Goal: Task Accomplishment & Management: Complete application form

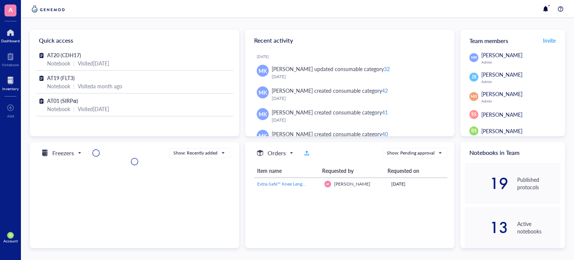
click at [8, 88] on div "Inventory" at bounding box center [10, 88] width 16 height 4
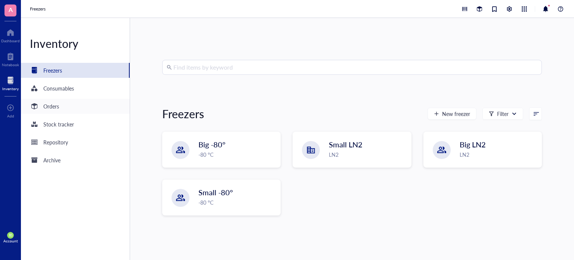
click at [80, 112] on div "Orders" at bounding box center [75, 106] width 109 height 15
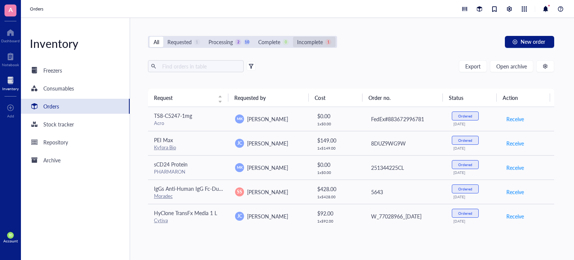
click at [316, 38] on div "Incomplete" at bounding box center [310, 42] width 26 height 8
click at [293, 37] on input "Incomplete 1" at bounding box center [293, 37] width 0 height 0
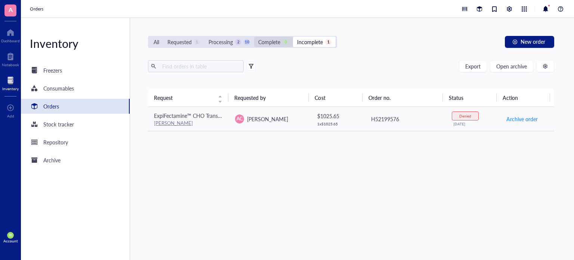
click at [275, 38] on div "Complete" at bounding box center [269, 42] width 22 height 8
click at [254, 37] on input "Complete 0" at bounding box center [254, 37] width 0 height 0
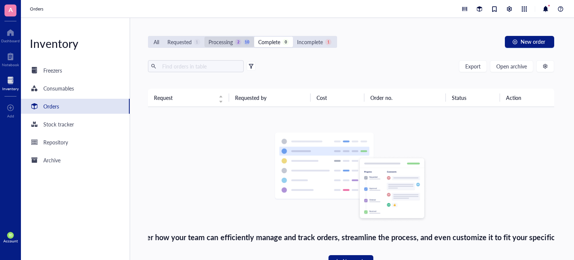
click at [217, 38] on div "Processing" at bounding box center [221, 42] width 24 height 8
click at [204, 37] on input "Processing 2 10" at bounding box center [204, 37] width 0 height 0
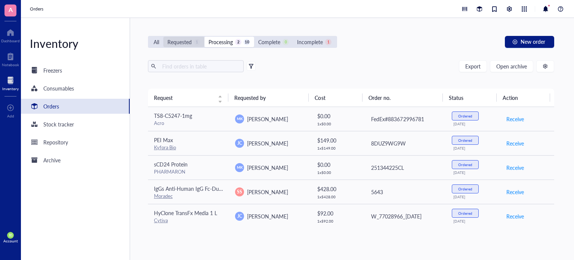
click at [175, 38] on div "Requested" at bounding box center [179, 42] width 24 height 8
click at [163, 37] on input "Requested 1" at bounding box center [163, 37] width 0 height 0
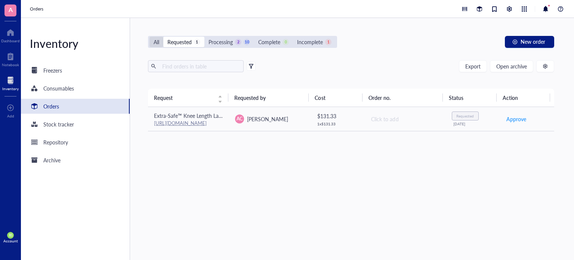
click at [158, 40] on div "All" at bounding box center [157, 42] width 6 height 8
click at [149, 37] on input "All" at bounding box center [149, 37] width 0 height 0
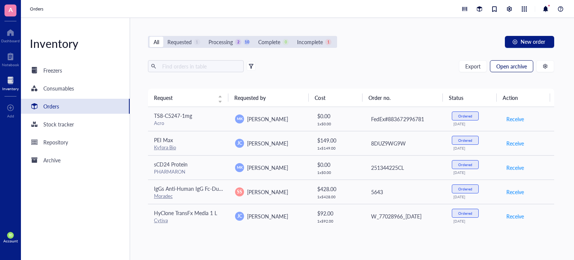
click at [514, 64] on span "Open archive" at bounding box center [511, 66] width 31 height 6
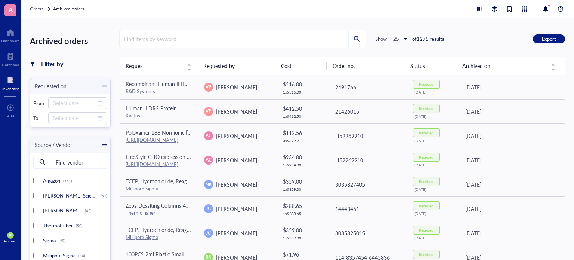
click at [176, 33] on input "search" at bounding box center [234, 38] width 228 height 17
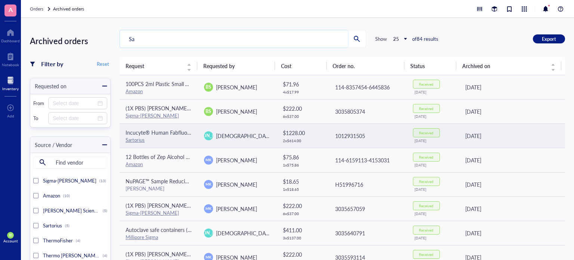
type input "Sa"
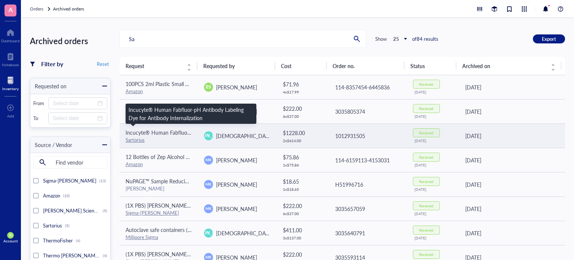
click at [163, 133] on span "Incucyte® Human Fabfluor-pH Antibody Labeling Dye for Antibody Internalization" at bounding box center [221, 132] width 191 height 7
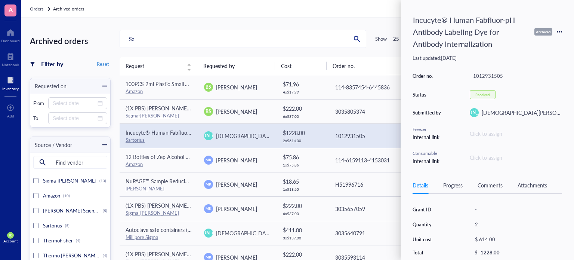
click at [558, 33] on icon at bounding box center [559, 31] width 5 height 5
click at [540, 43] on span "Request again" at bounding box center [532, 42] width 47 height 8
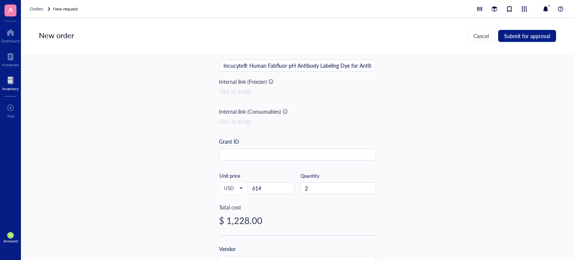
scroll to position [112, 0]
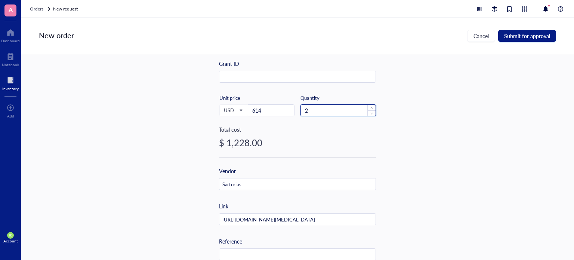
click at [323, 113] on input "2" at bounding box center [338, 110] width 75 height 11
type input "1"
click at [436, 119] on div "Item name * Incucyte® Human Fabfluor-pH Antibody Labeling Dye for Antibody Inte…" at bounding box center [297, 157] width 553 height 206
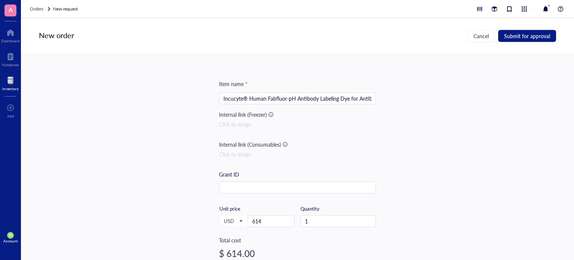
scroll to position [0, 0]
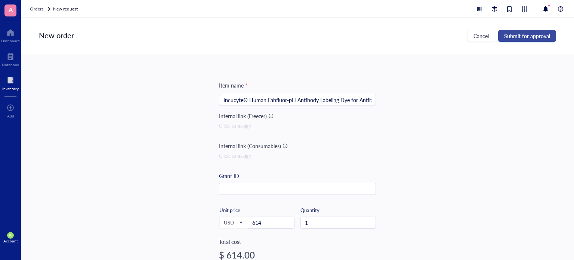
click at [536, 38] on span "Submit for approval" at bounding box center [527, 36] width 46 height 6
